Goal: Task Accomplishment & Management: Complete application form

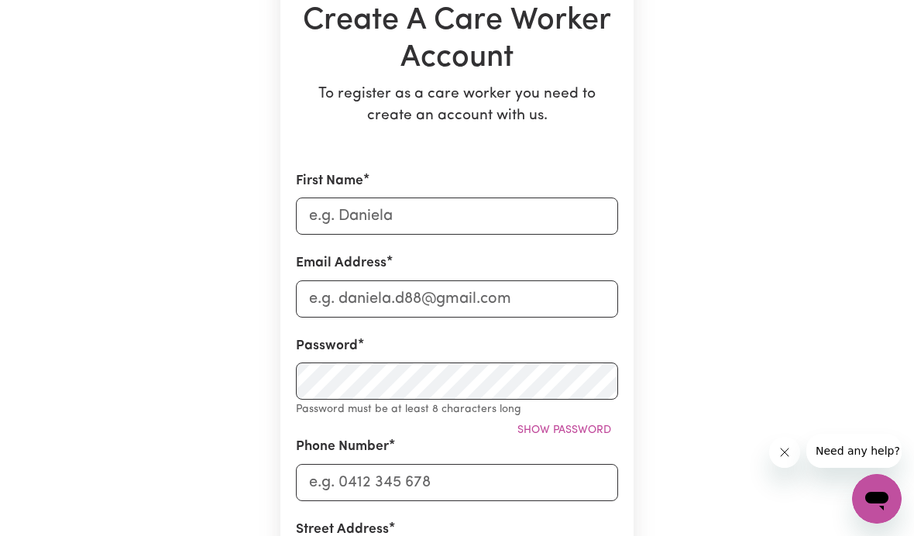
scroll to position [205, 0]
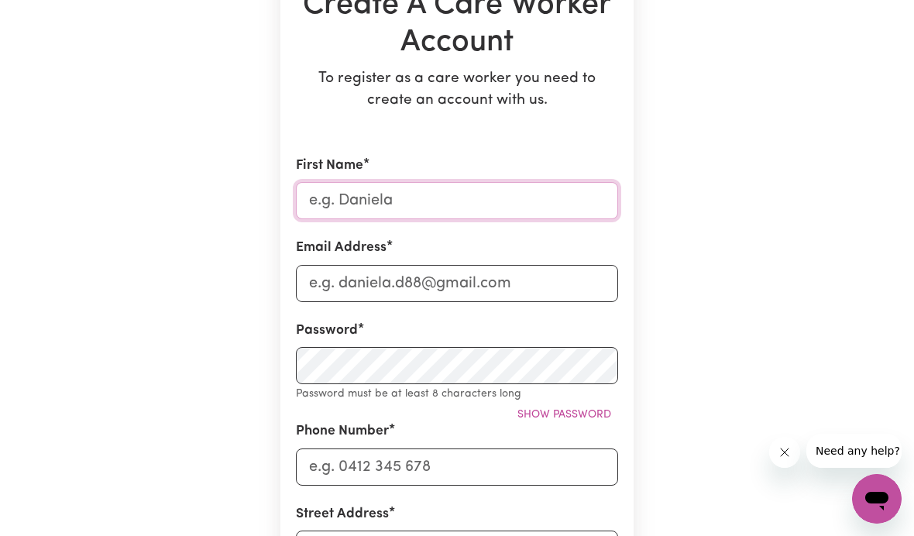
click at [567, 202] on input "First Name" at bounding box center [457, 200] width 322 height 37
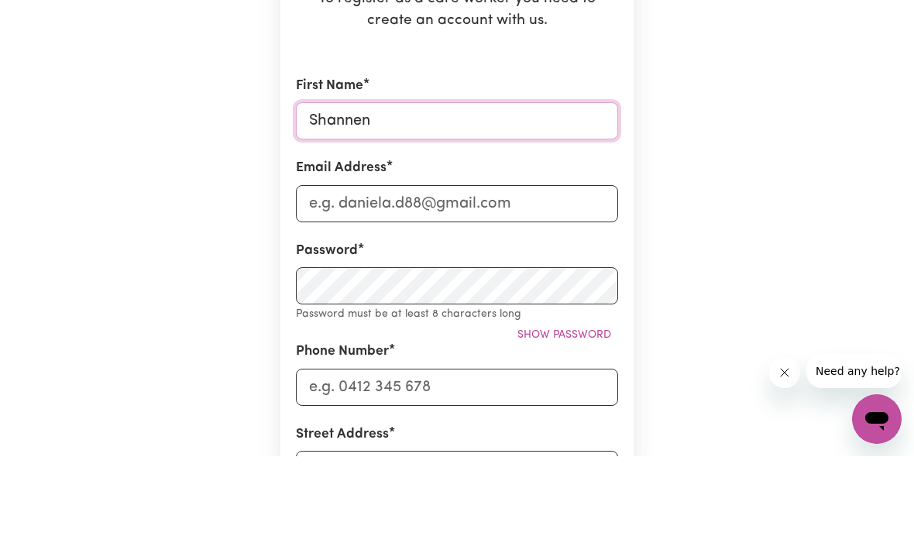
type input "Shannen"
click at [527, 265] on input "Email Address" at bounding box center [457, 283] width 322 height 37
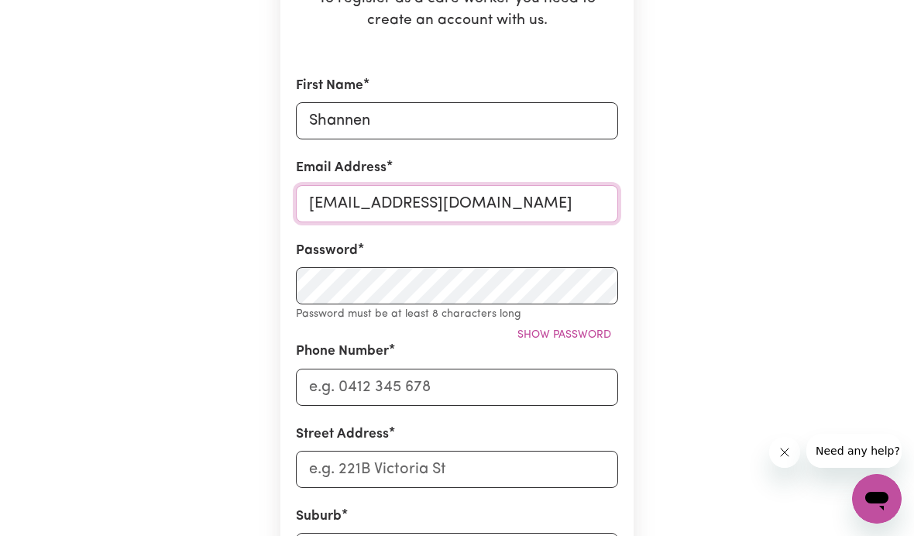
type input "[EMAIL_ADDRESS][DOMAIN_NAME]"
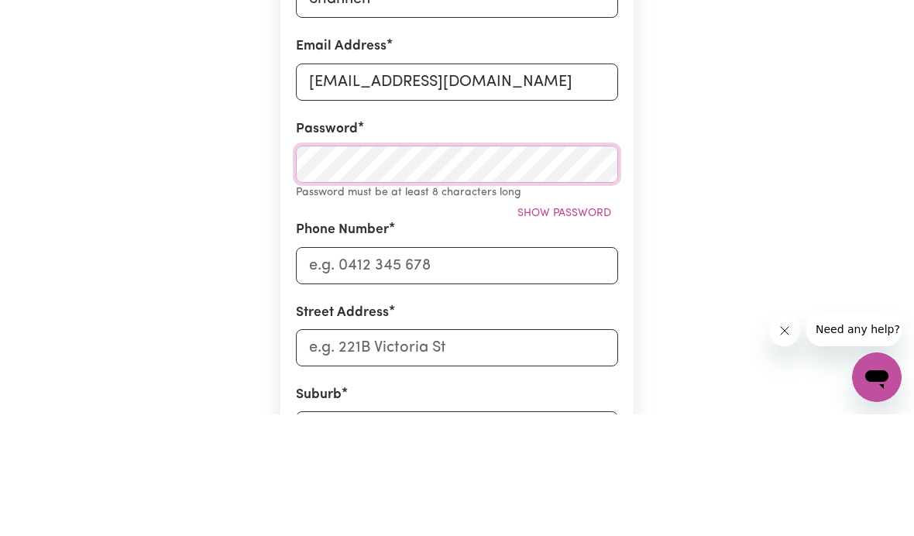
scroll to position [407, 0]
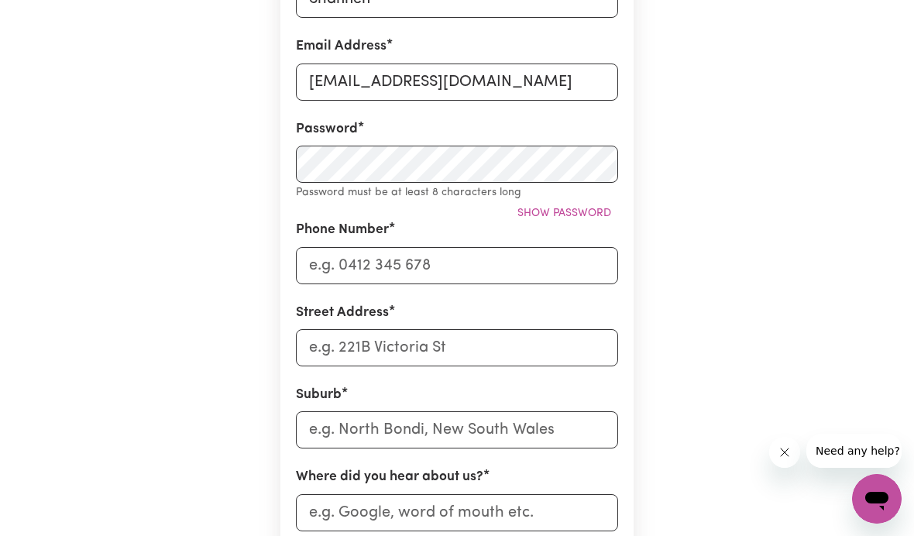
click at [582, 208] on span "Show password" at bounding box center [564, 214] width 94 height 12
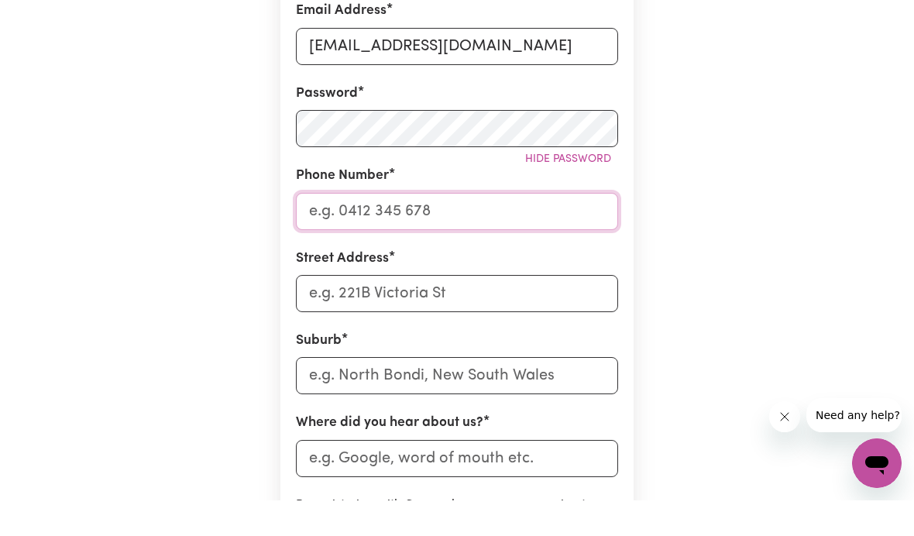
click at [559, 228] on input "Phone Number" at bounding box center [457, 246] width 322 height 37
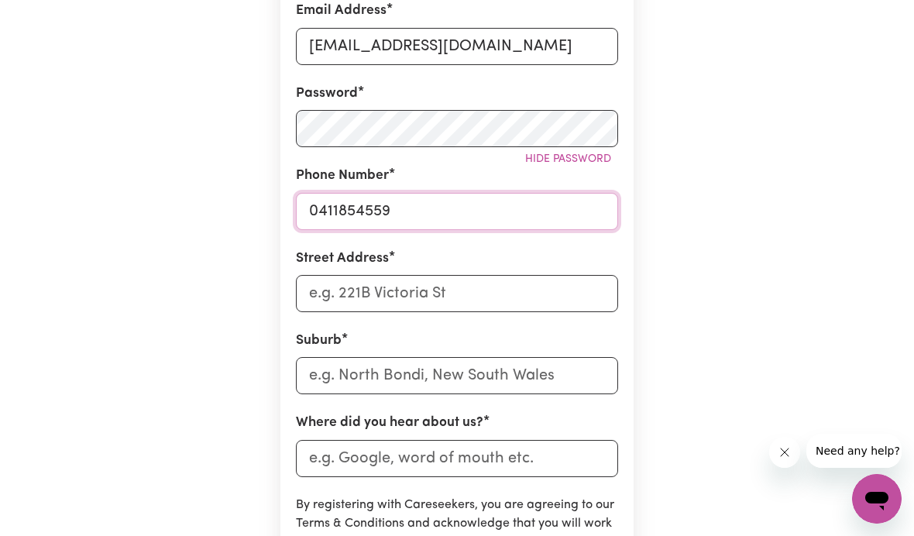
type input "0411854559"
click at [565, 281] on input "Street Address" at bounding box center [457, 293] width 322 height 37
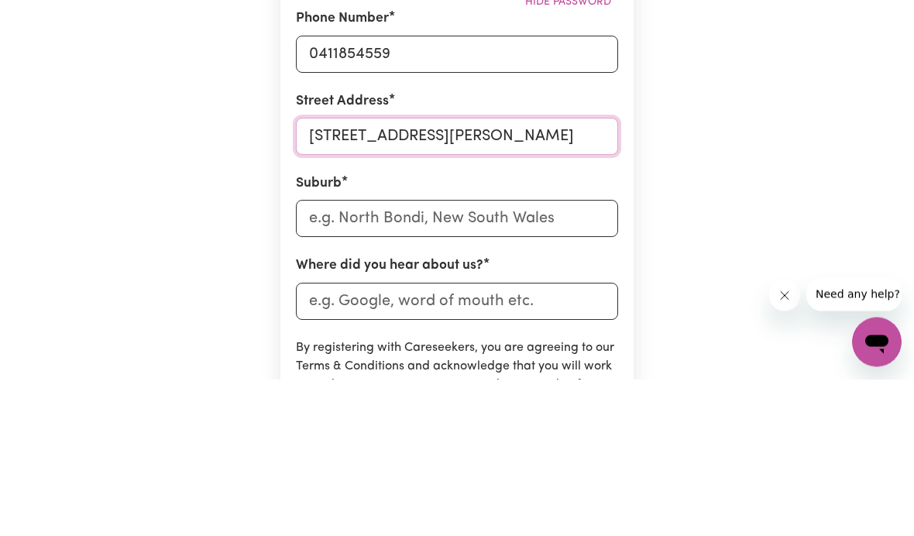
type input "[STREET_ADDRESS][PERSON_NAME]"
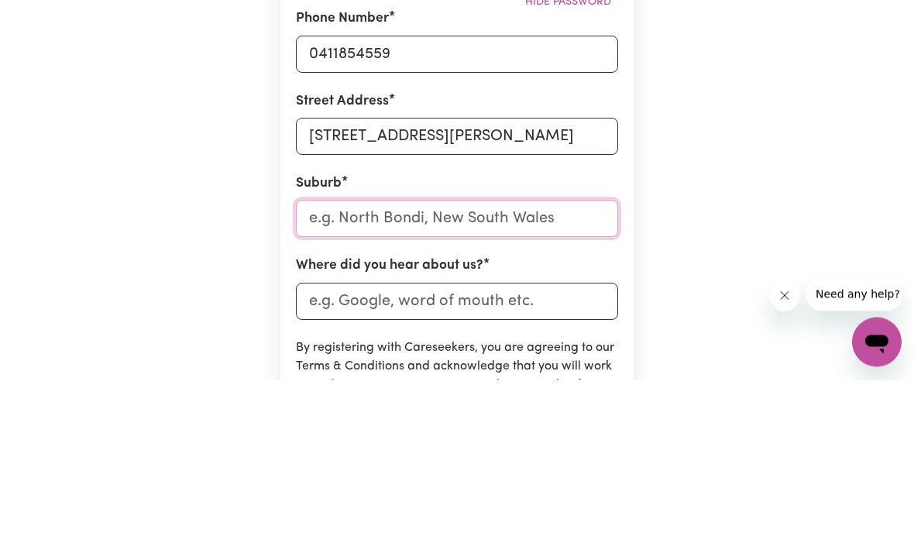
click at [559, 357] on input "text" at bounding box center [457, 375] width 322 height 37
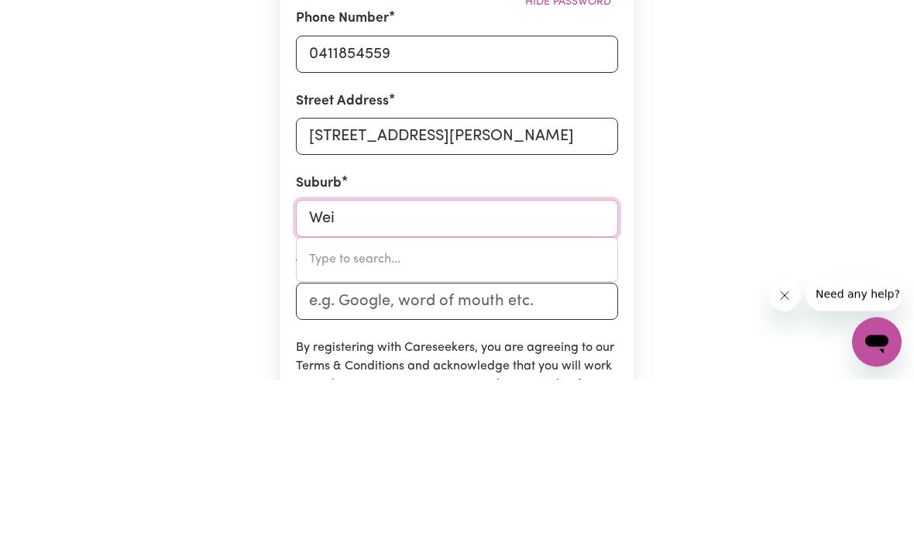
type input "[PERSON_NAME]"
type input "[PERSON_NAME][GEOGRAPHIC_DATA]"
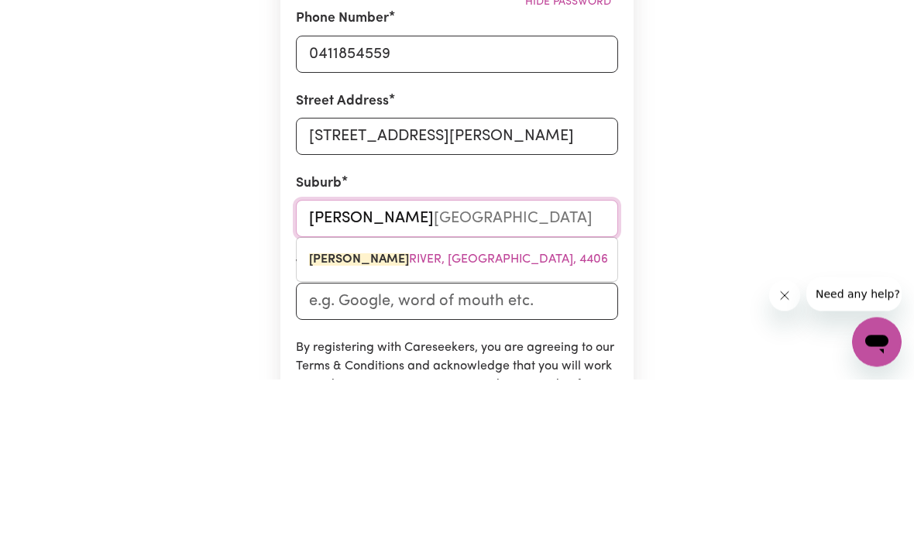
type input "[PERSON_NAME] V"
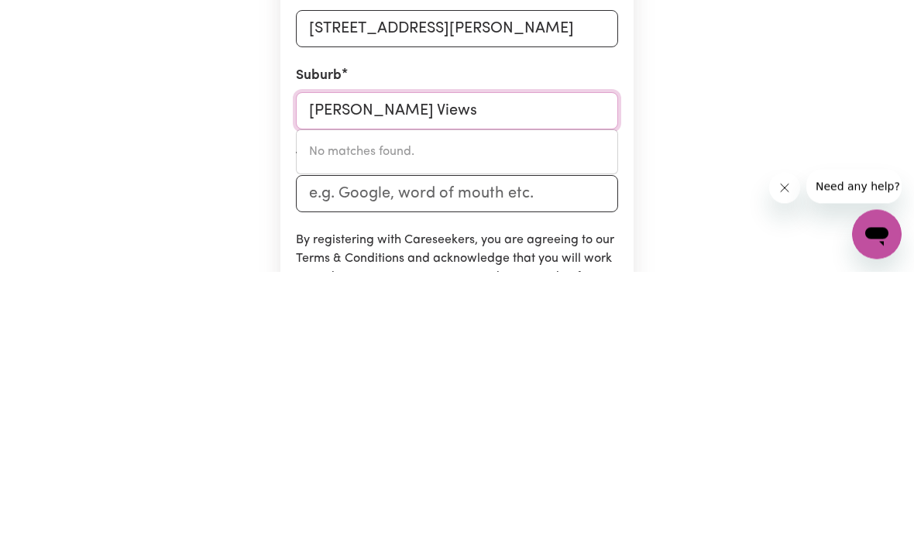
type input "[PERSON_NAME] Views"
click at [744, 137] on div "Create A Care Worker Account To register as a care worker you need to create an…" at bounding box center [457, 244] width 744 height 1227
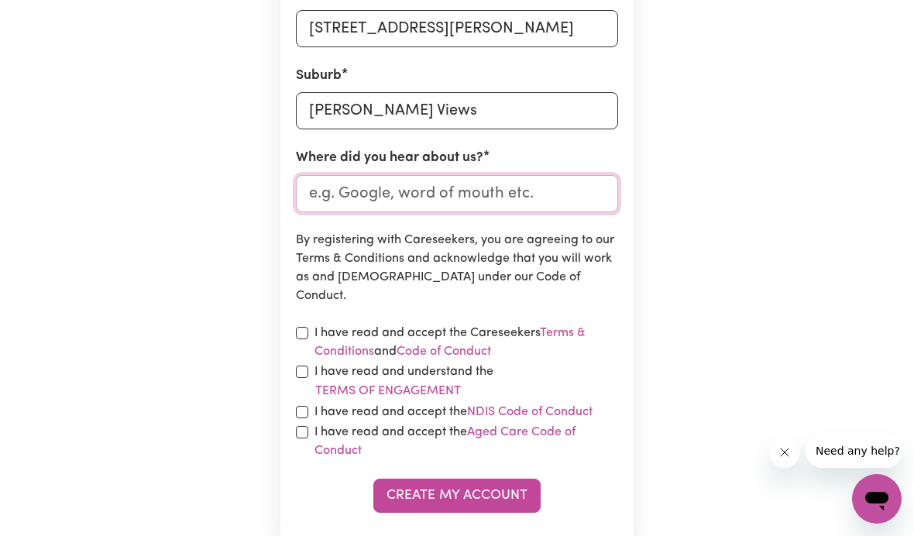
click at [577, 185] on input "Where did you hear about us?" at bounding box center [457, 193] width 322 height 37
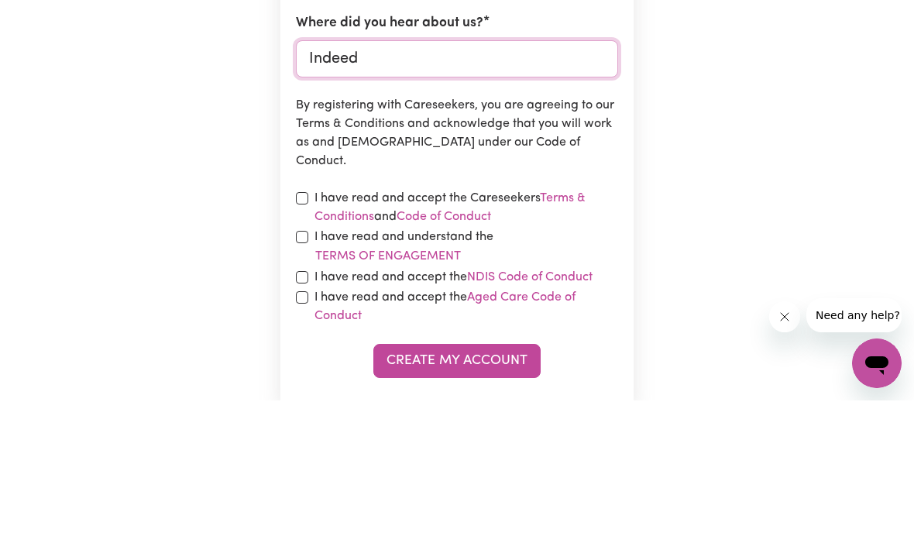
type input "Indeed"
click at [297, 182] on form "First Name [PERSON_NAME] Email Address [EMAIL_ADDRESS][DOMAIN_NAME] Password Hi…" at bounding box center [457, 84] width 322 height 859
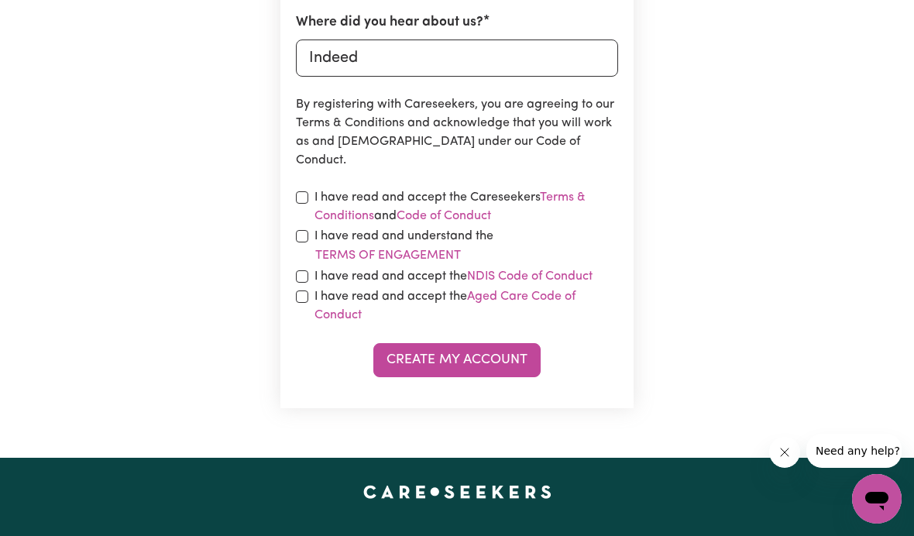
click at [317, 231] on label "I have read and understand the Terms of Engagement" at bounding box center [466, 246] width 304 height 39
click at [317, 246] on button "Terms of Engagement" at bounding box center [387, 256] width 147 height 20
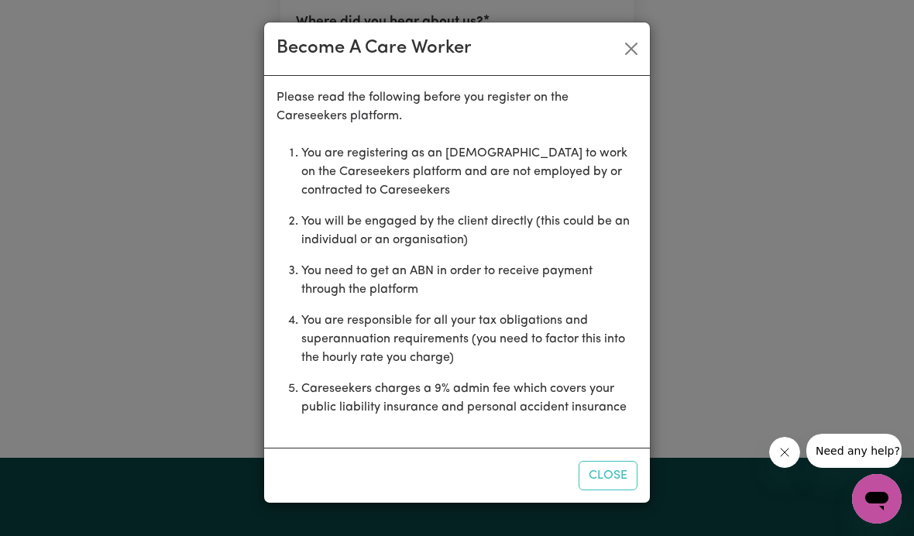
click at [610, 474] on button "Close" at bounding box center [608, 475] width 59 height 29
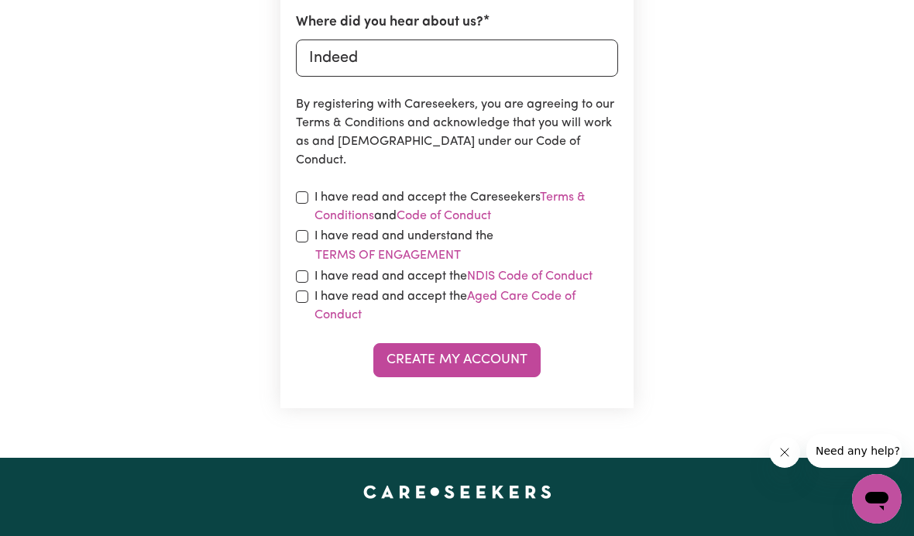
click at [304, 191] on input "checkbox" at bounding box center [302, 197] width 12 height 12
checkbox input "true"
click at [303, 233] on input "checkbox" at bounding box center [302, 236] width 12 height 12
checkbox input "true"
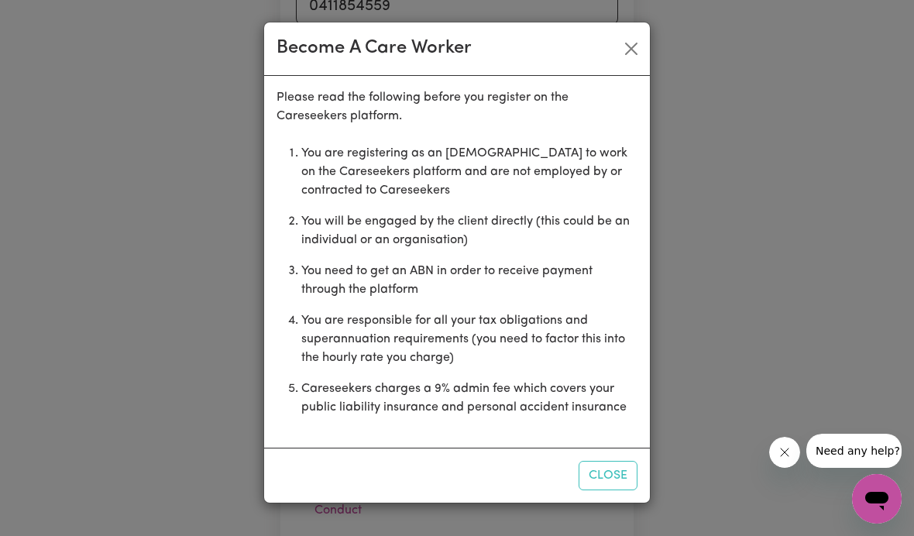
scroll to position [646, 0]
click at [625, 46] on button "Close" at bounding box center [631, 48] width 25 height 25
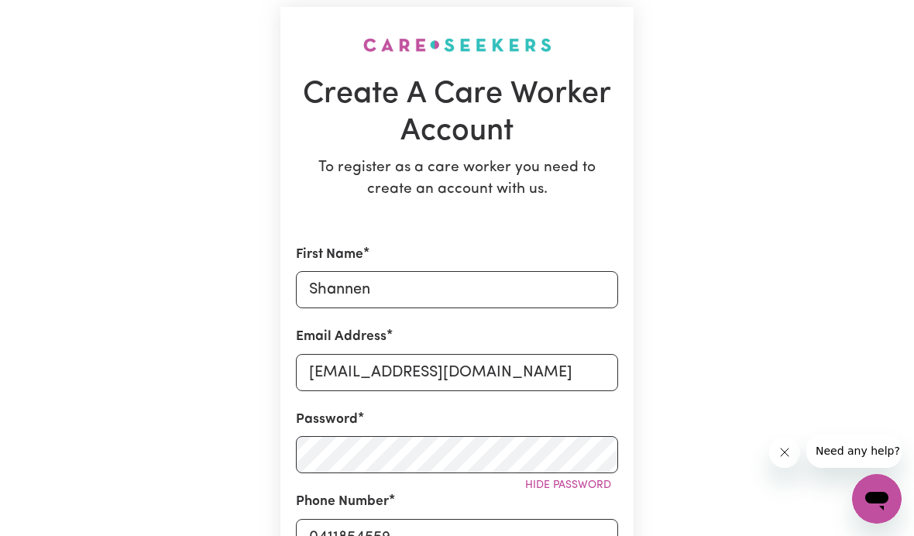
scroll to position [0, 0]
